Goal: Use online tool/utility: Utilize a website feature to perform a specific function

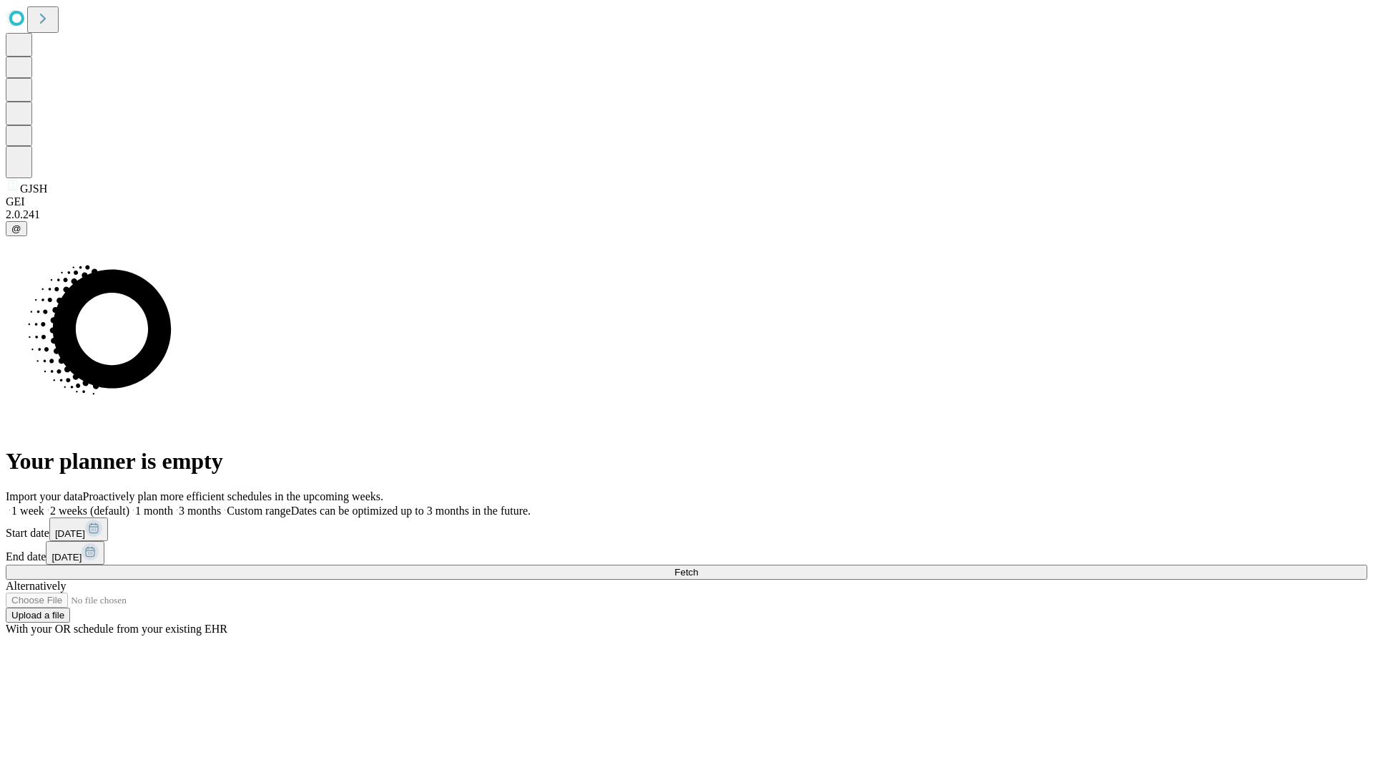
click at [698, 567] on span "Fetch" at bounding box center [687, 572] width 24 height 11
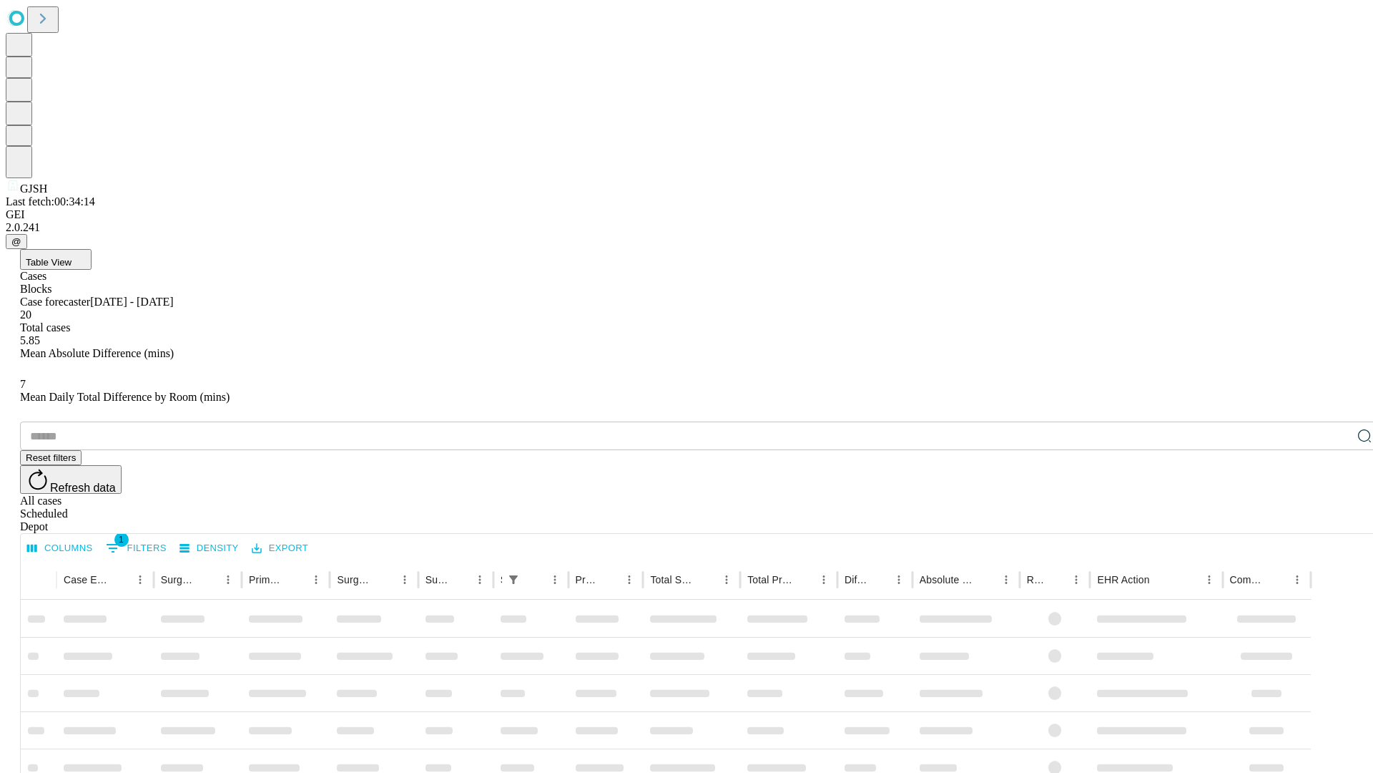
click at [72, 257] on span "Table View" at bounding box center [49, 262] width 46 height 11
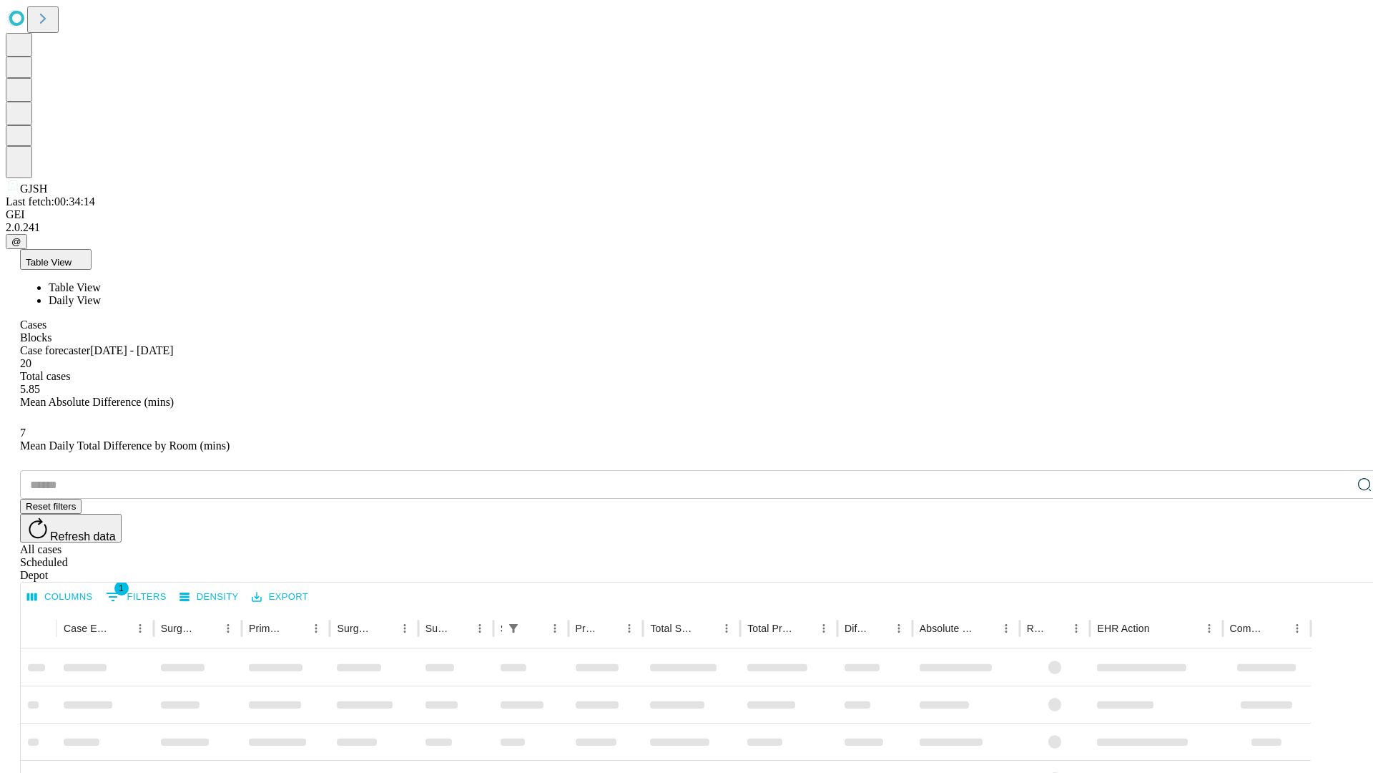
click at [101, 294] on span "Daily View" at bounding box center [75, 300] width 52 height 12
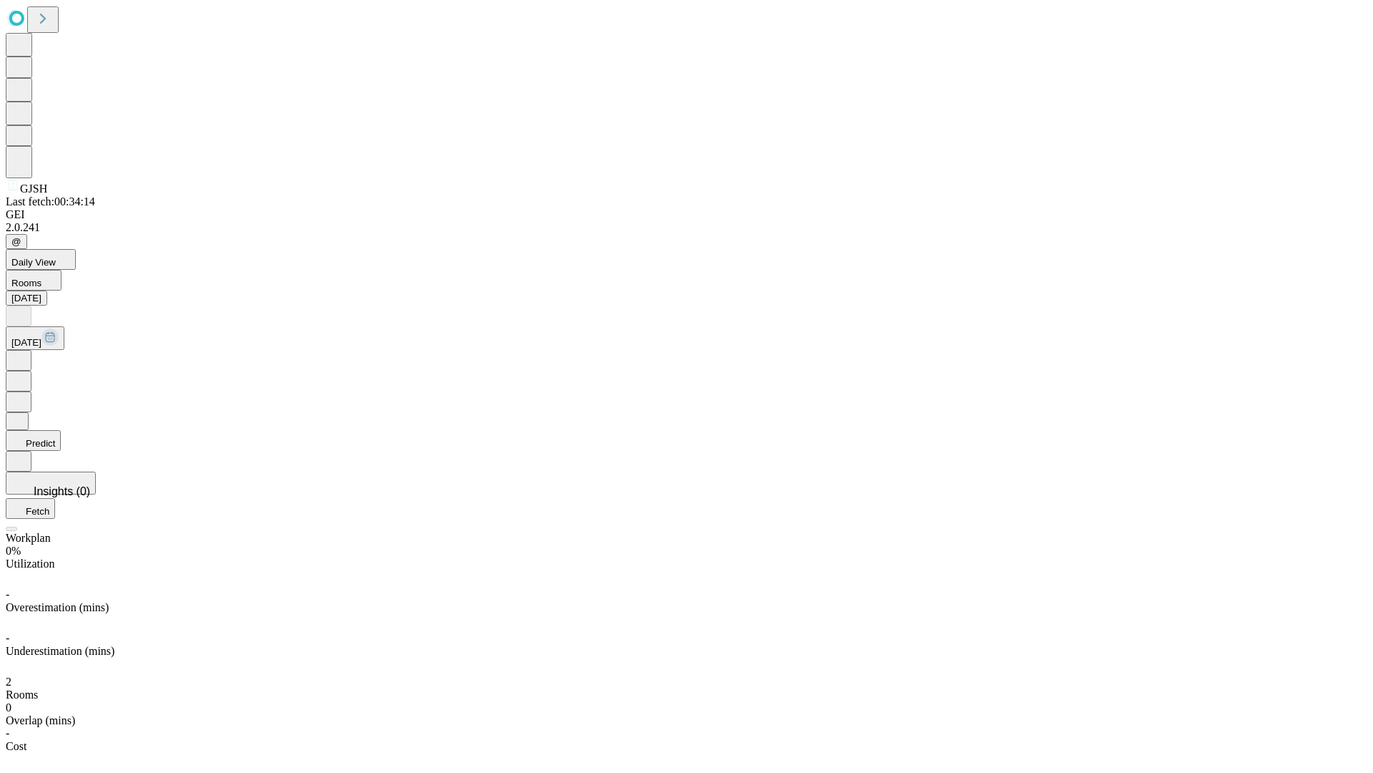
click at [61, 430] on button "Predict" at bounding box center [33, 440] width 55 height 21
